Goal: Transaction & Acquisition: Purchase product/service

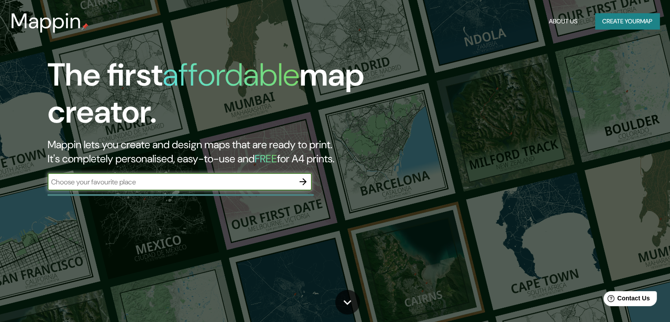
click at [255, 188] on div "​" at bounding box center [180, 182] width 264 height 18
type input "[GEOGRAPHIC_DATA]"
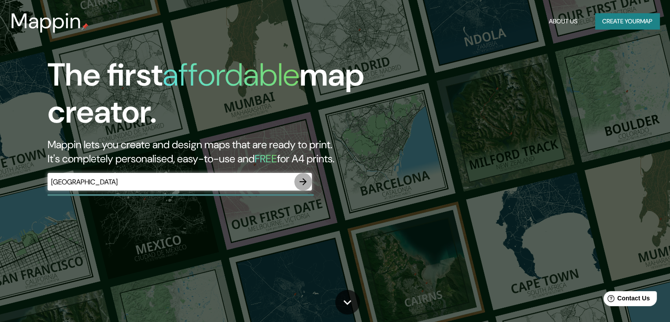
click at [303, 180] on icon "button" at bounding box center [303, 181] width 11 height 11
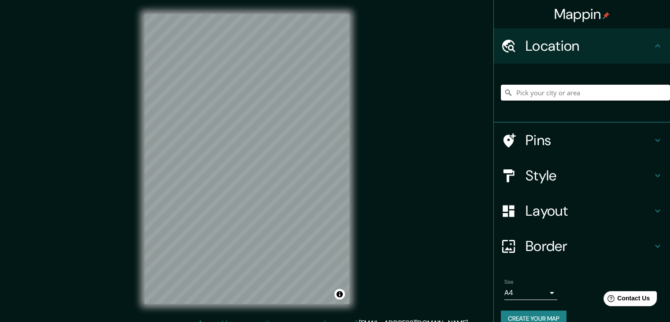
click at [573, 89] on input "Pick your city or area" at bounding box center [585, 93] width 169 height 16
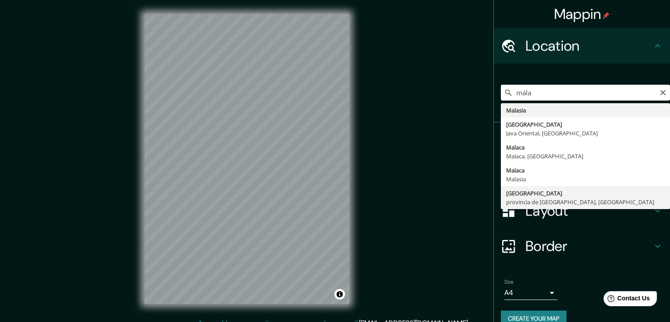
type input "[GEOGRAPHIC_DATA], [GEOGRAPHIC_DATA], [GEOGRAPHIC_DATA]"
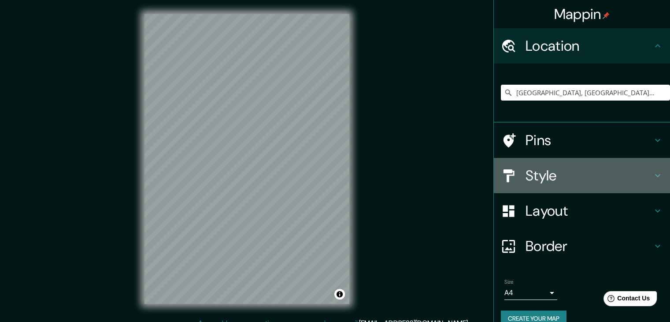
click at [577, 173] on h4 "Style" at bounding box center [588, 175] width 127 height 18
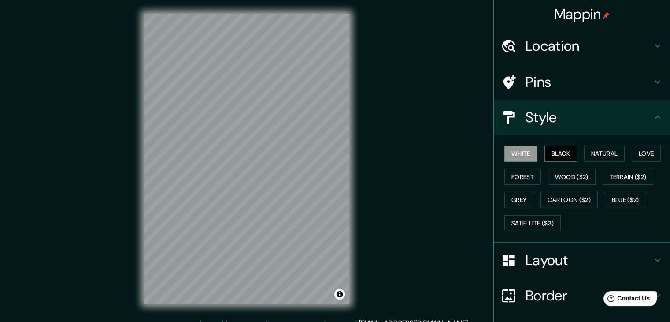
drag, startPoint x: 554, startPoint y: 157, endPoint x: 563, endPoint y: 157, distance: 8.8
click at [555, 157] on button "Black" at bounding box center [560, 153] width 33 height 16
click at [601, 159] on button "Natural" at bounding box center [604, 153] width 41 height 16
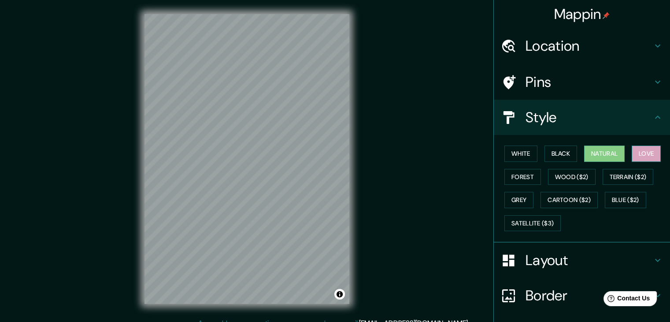
click at [632, 153] on button "Love" at bounding box center [646, 153] width 29 height 16
click at [548, 174] on button "Wood ($2)" at bounding box center [572, 177] width 48 height 16
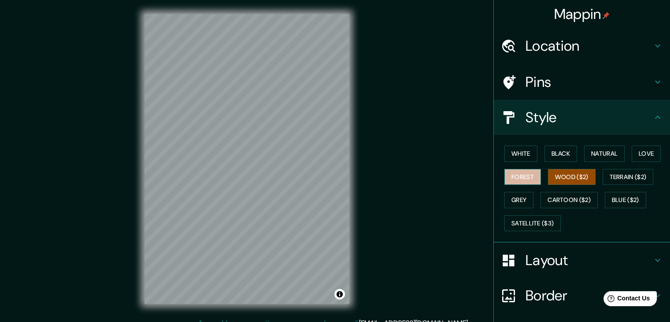
drag, startPoint x: 503, startPoint y: 181, endPoint x: 509, endPoint y: 178, distance: 7.3
click at [507, 180] on button "Forest" at bounding box center [522, 177] width 37 height 16
click at [548, 177] on button "Wood ($2)" at bounding box center [572, 177] width 48 height 16
click at [610, 175] on button "Terrain ($2)" at bounding box center [628, 177] width 51 height 16
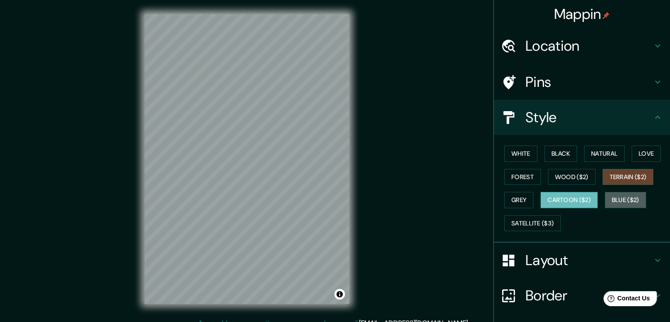
drag, startPoint x: 601, startPoint y: 195, endPoint x: 588, endPoint y: 196, distance: 12.8
click at [605, 196] on button "Blue ($2)" at bounding box center [625, 200] width 41 height 16
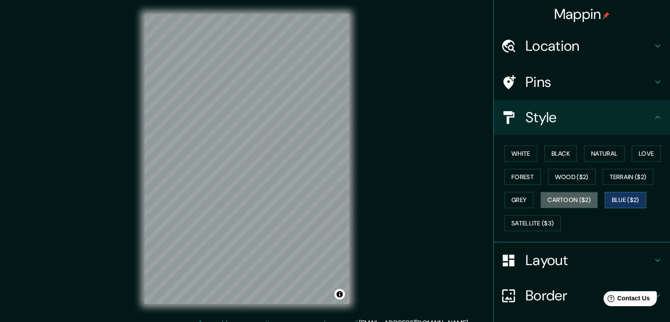
drag, startPoint x: 569, startPoint y: 197, endPoint x: 610, endPoint y: 192, distance: 40.5
click at [573, 200] on button "Cartoon ($2)" at bounding box center [568, 200] width 57 height 16
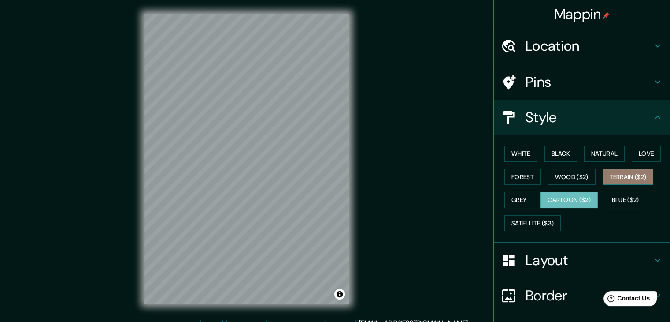
click at [621, 181] on button "Terrain ($2)" at bounding box center [628, 177] width 51 height 16
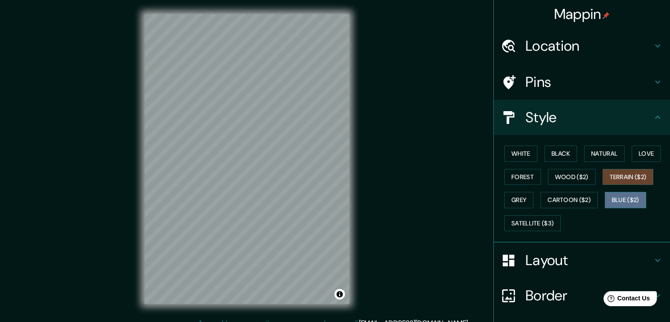
click at [613, 195] on button "Blue ($2)" at bounding box center [625, 200] width 41 height 16
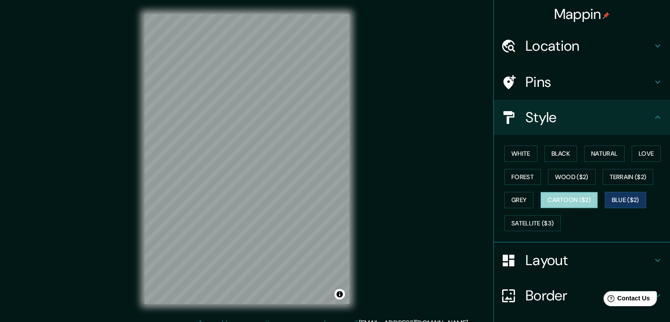
click at [576, 193] on button "Cartoon ($2)" at bounding box center [568, 200] width 57 height 16
click at [514, 199] on button "Grey" at bounding box center [518, 200] width 29 height 16
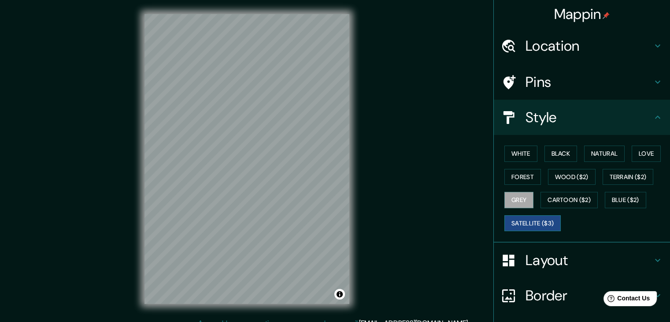
click at [524, 224] on button "Satellite ($3)" at bounding box center [532, 223] width 56 height 16
click at [514, 193] on button "Grey" at bounding box center [518, 200] width 29 height 16
click at [512, 170] on button "Forest" at bounding box center [522, 177] width 37 height 16
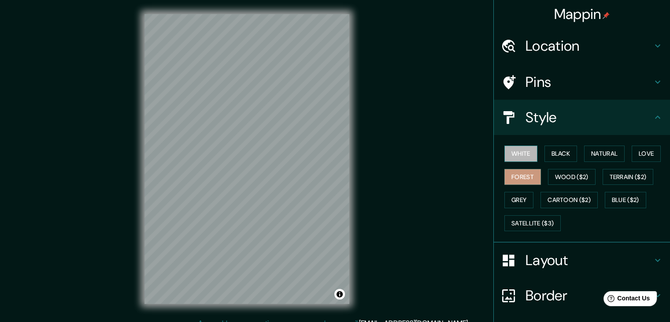
click at [514, 153] on button "White" at bounding box center [520, 153] width 33 height 16
click at [565, 153] on button "Black" at bounding box center [560, 153] width 33 height 16
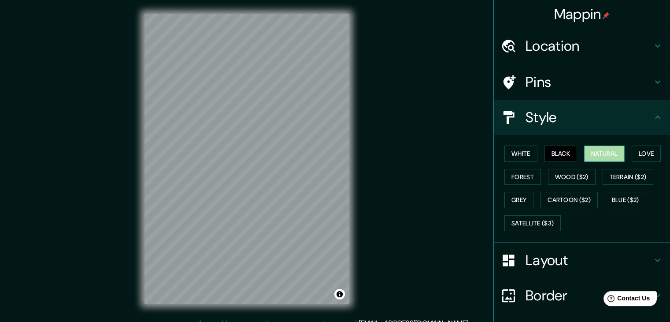
click at [602, 154] on button "Natural" at bounding box center [604, 153] width 41 height 16
click at [642, 155] on button "Love" at bounding box center [646, 153] width 29 height 16
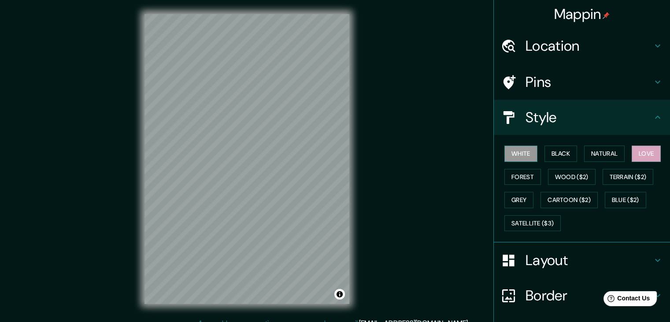
click at [516, 155] on button "White" at bounding box center [520, 153] width 33 height 16
